Goal: Task Accomplishment & Management: Complete application form

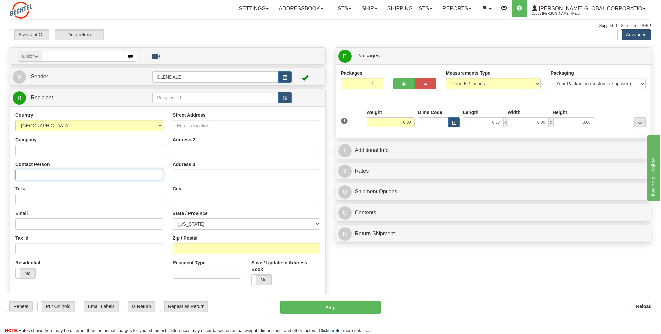
click at [20, 175] on input "Contact Person" at bounding box center [88, 174] width 147 height 11
paste input "[PERSON_NAME]"
type input "[PERSON_NAME]"
click at [27, 201] on input "Tel #" at bounding box center [88, 199] width 147 height 11
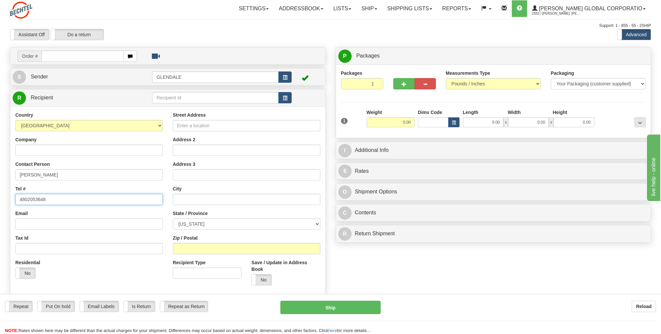
type input "4802053648"
click at [186, 124] on input "Street Address" at bounding box center [246, 125] width 147 height 11
click at [184, 123] on input "Street Address" at bounding box center [246, 125] width 147 height 11
paste input "[STREET_ADDRESS]"
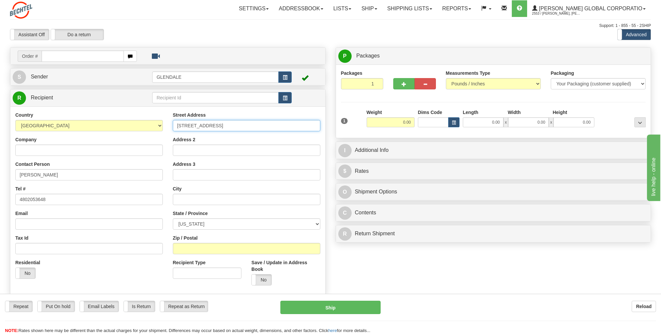
type input "[STREET_ADDRESS]"
click at [182, 148] on input "Address 2" at bounding box center [246, 150] width 147 height 11
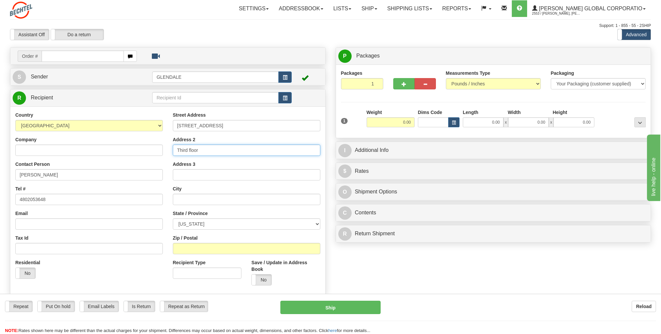
type input "Third floor"
click at [178, 196] on input "text" at bounding box center [246, 199] width 147 height 11
type input "[GEOGRAPHIC_DATA]"
click at [316, 223] on select "[US_STATE] [US_STATE] [US_STATE] [US_STATE] Armed Forces America Armed Forces E…" at bounding box center [246, 224] width 147 height 11
select select "CA"
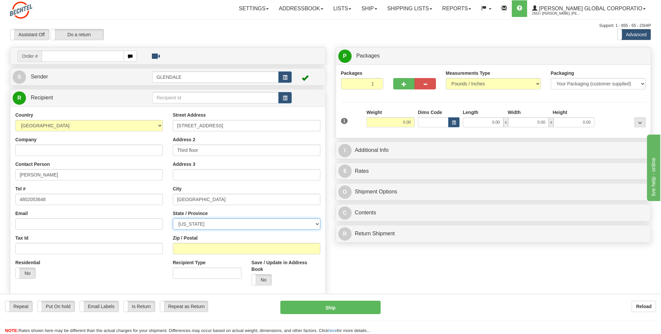
click at [173, 219] on select "[US_STATE] [US_STATE] [US_STATE] [US_STATE] Armed Forces America Armed Forces E…" at bounding box center [246, 224] width 147 height 11
click at [181, 247] on input "Zip / Postal" at bounding box center [246, 248] width 147 height 11
type input "92501"
drag, startPoint x: 412, startPoint y: 120, endPoint x: 399, endPoint y: 121, distance: 13.0
click at [399, 121] on input "0.00" at bounding box center [390, 122] width 48 height 10
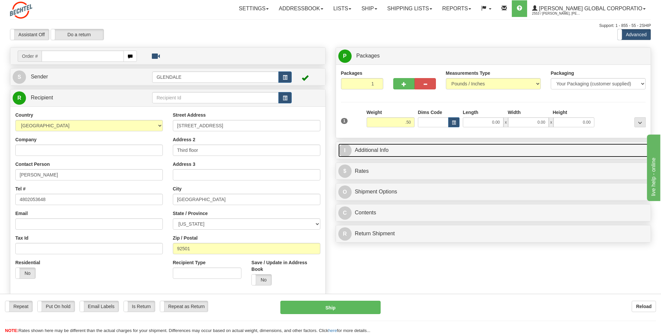
type input "0.50"
click at [363, 150] on link "I Additional Info" at bounding box center [493, 151] width 310 height 14
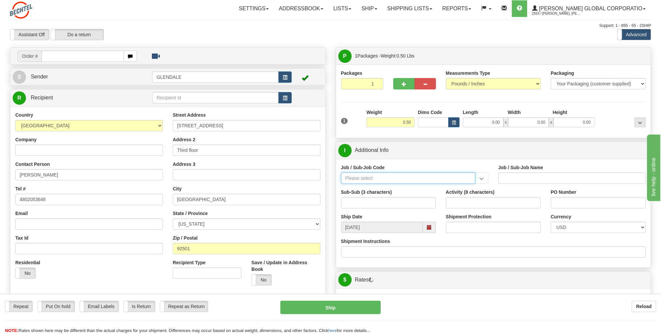
click at [354, 178] on input "Job / Sub-Job Code" at bounding box center [408, 178] width 134 height 11
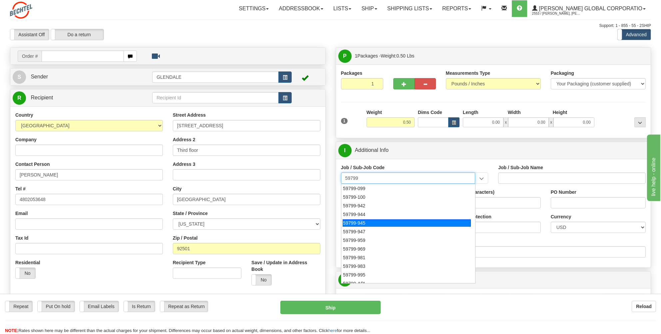
click at [365, 222] on div "59799-945" at bounding box center [406, 223] width 128 height 7
type input "59799-945"
type input "GLOBAL CARD SERVICES - EXPENSE REPORTS INCLUDES ND"
type input "59799-945"
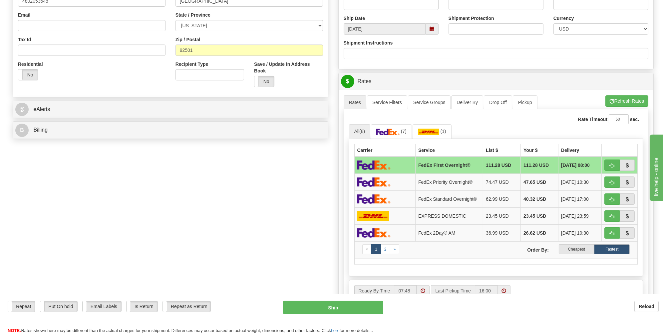
scroll to position [200, 0]
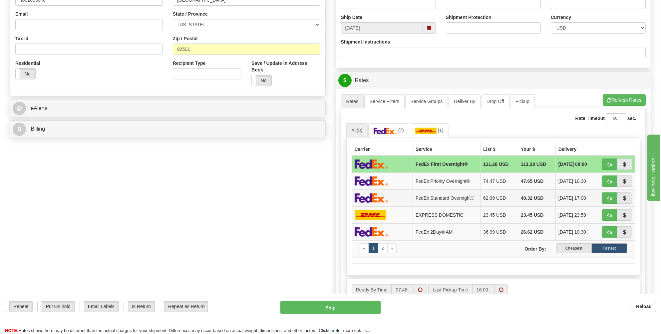
click at [378, 197] on img at bounding box center [370, 198] width 33 height 10
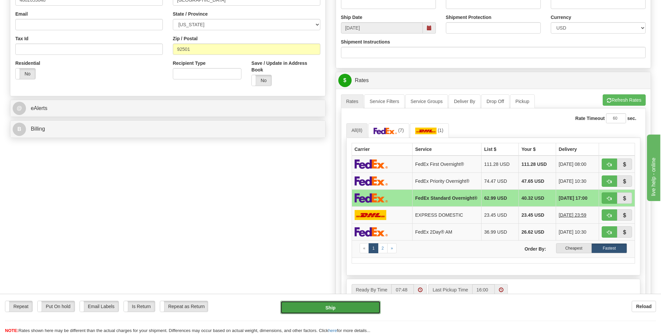
click at [325, 306] on button "Ship" at bounding box center [330, 307] width 100 height 13
type input "05"
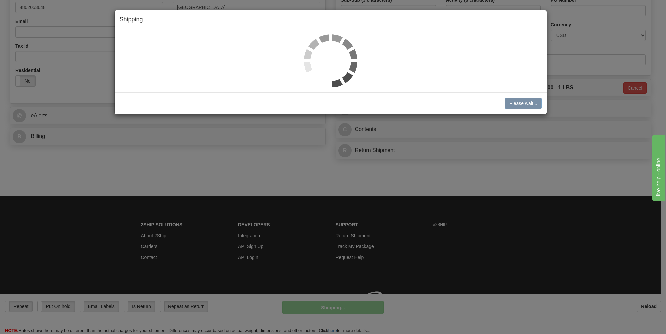
scroll to position [196, 0]
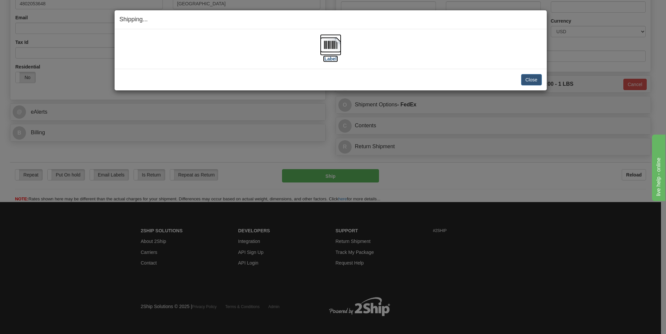
click at [331, 47] on img at bounding box center [330, 44] width 21 height 21
